Goal: Find specific page/section: Find specific page/section

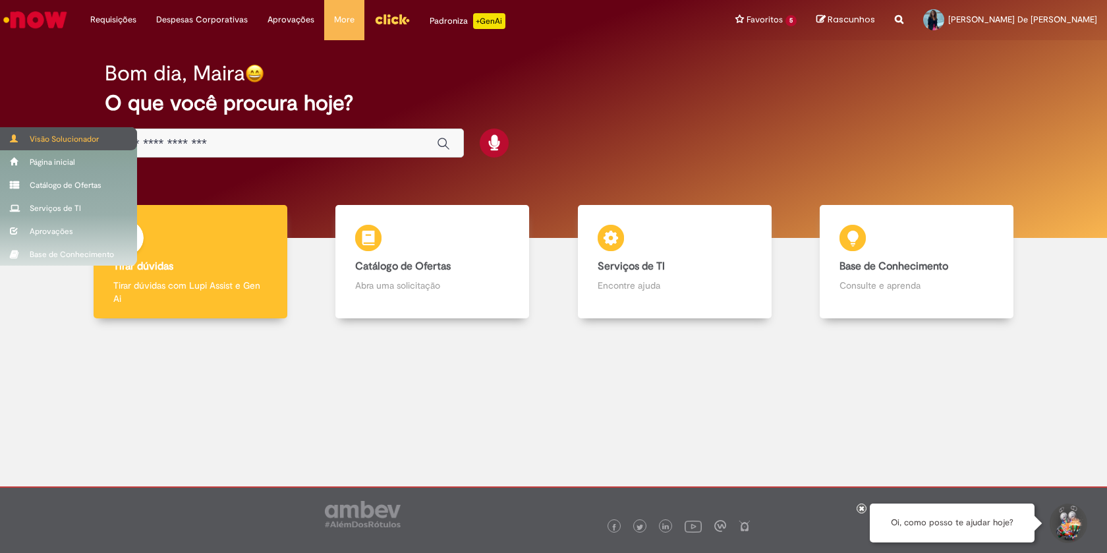
click at [53, 133] on div "Visão Solucionador" at bounding box center [68, 138] width 137 height 23
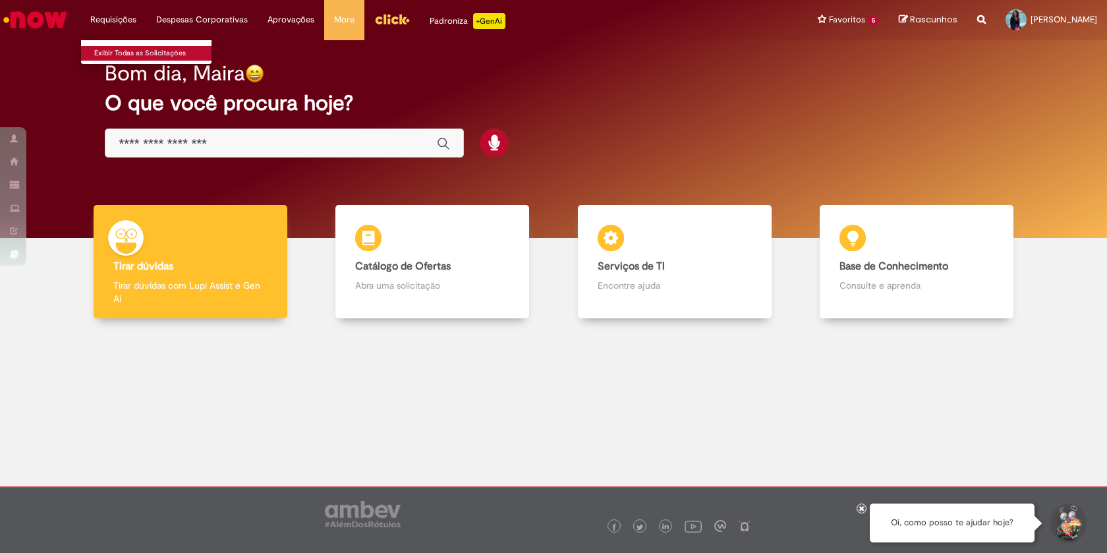
click at [130, 53] on link "Exibir Todas as Solicitações" at bounding box center [153, 53] width 145 height 15
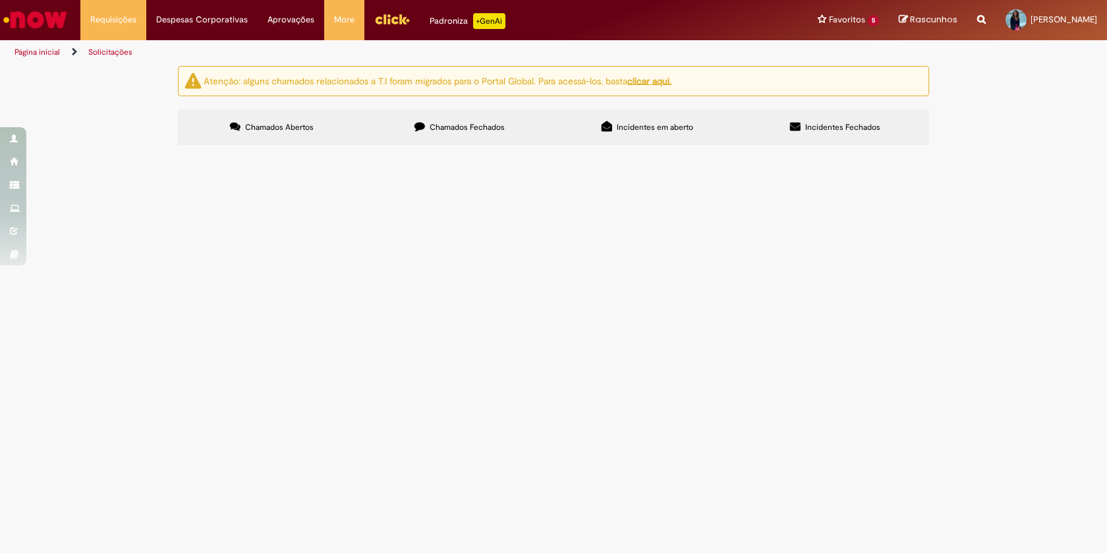
click at [705, 124] on label "Incidentes em aberto" at bounding box center [648, 127] width 188 height 36
click at [813, 129] on span "Incidentes Fechados" at bounding box center [843, 127] width 75 height 11
click at [649, 120] on label "Incidentes em aberto" at bounding box center [648, 127] width 188 height 36
click at [32, 26] on img "Ir para a Homepage" at bounding box center [35, 20] width 68 height 26
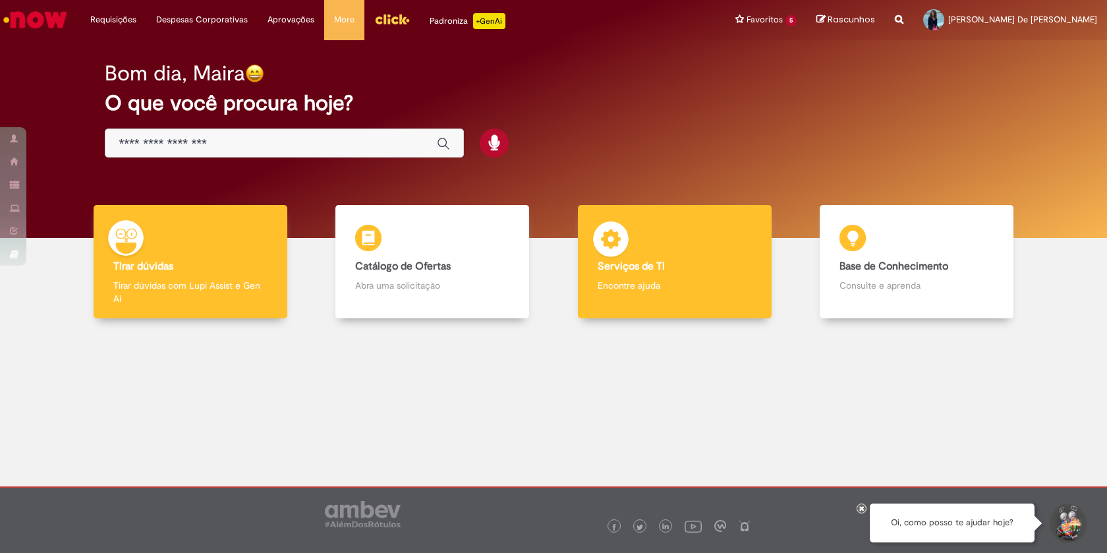
click at [672, 237] on div "Serviços de TI Serviços de TI Encontre ajuda" at bounding box center [675, 262] width 194 height 114
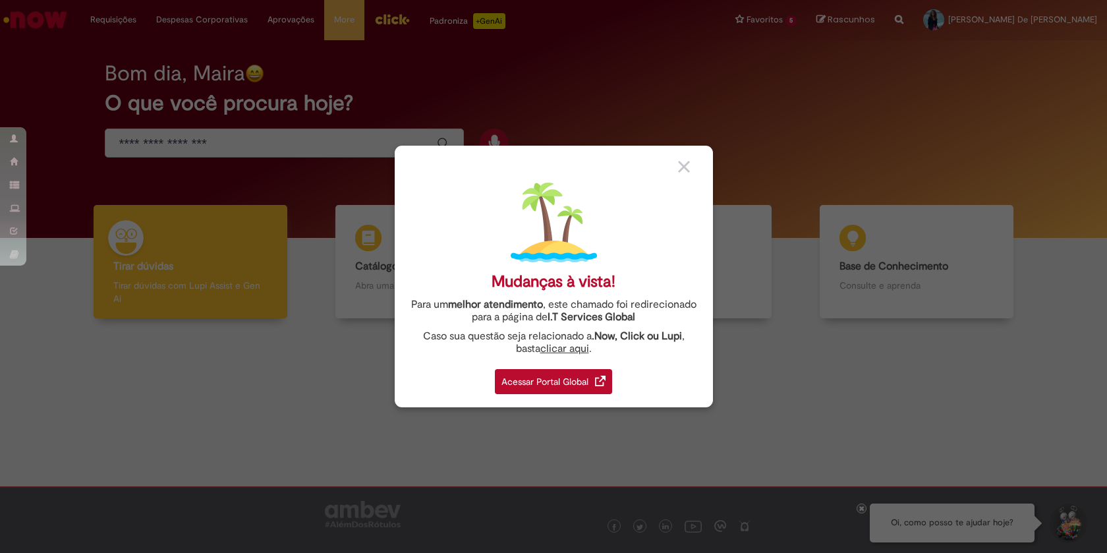
click at [580, 376] on div "Acessar Portal Global" at bounding box center [553, 381] width 117 height 25
